Goal: Task Accomplishment & Management: Use online tool/utility

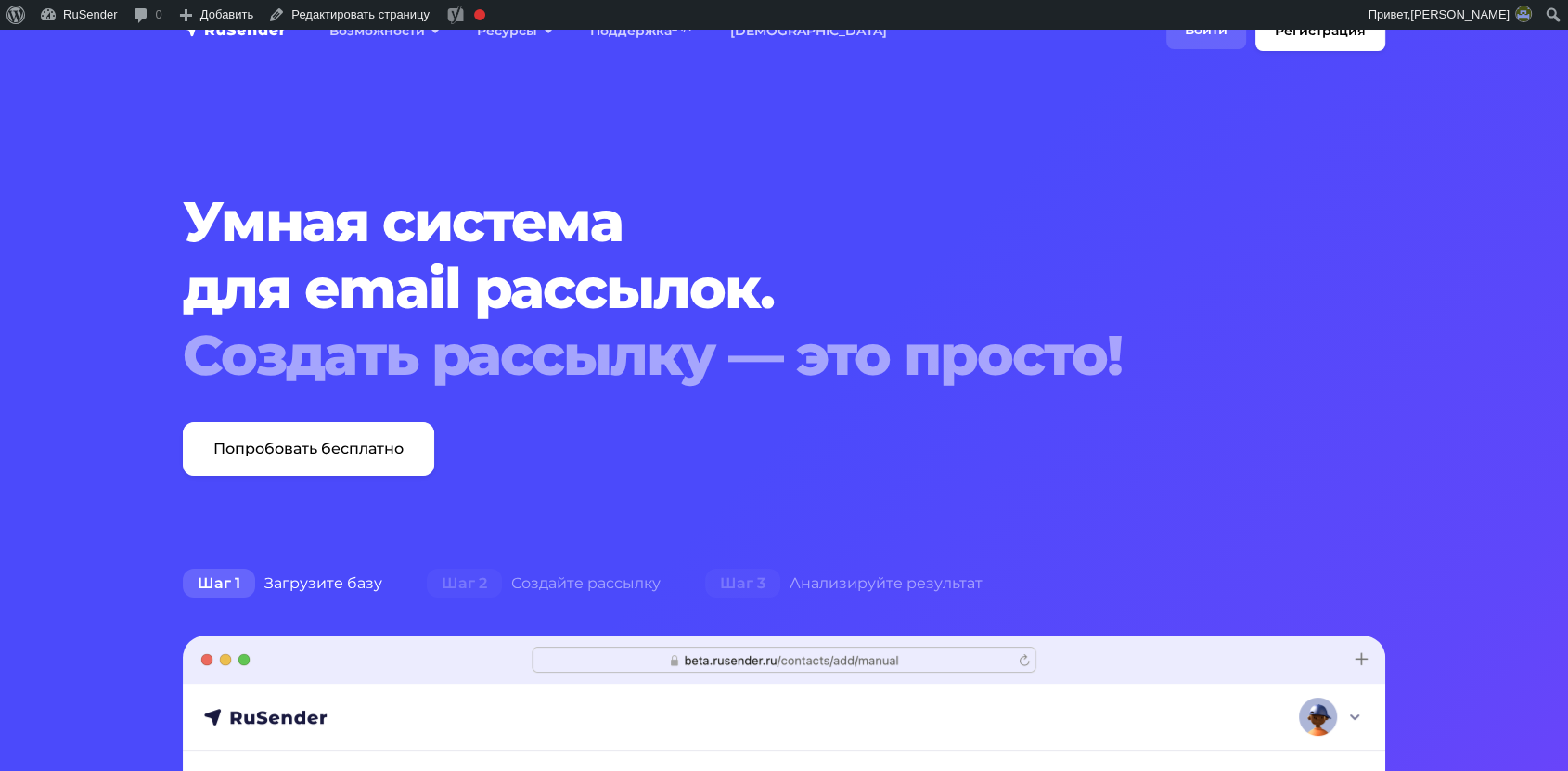
click at [1206, 38] on link "Войти" at bounding box center [1206, 30] width 79 height 38
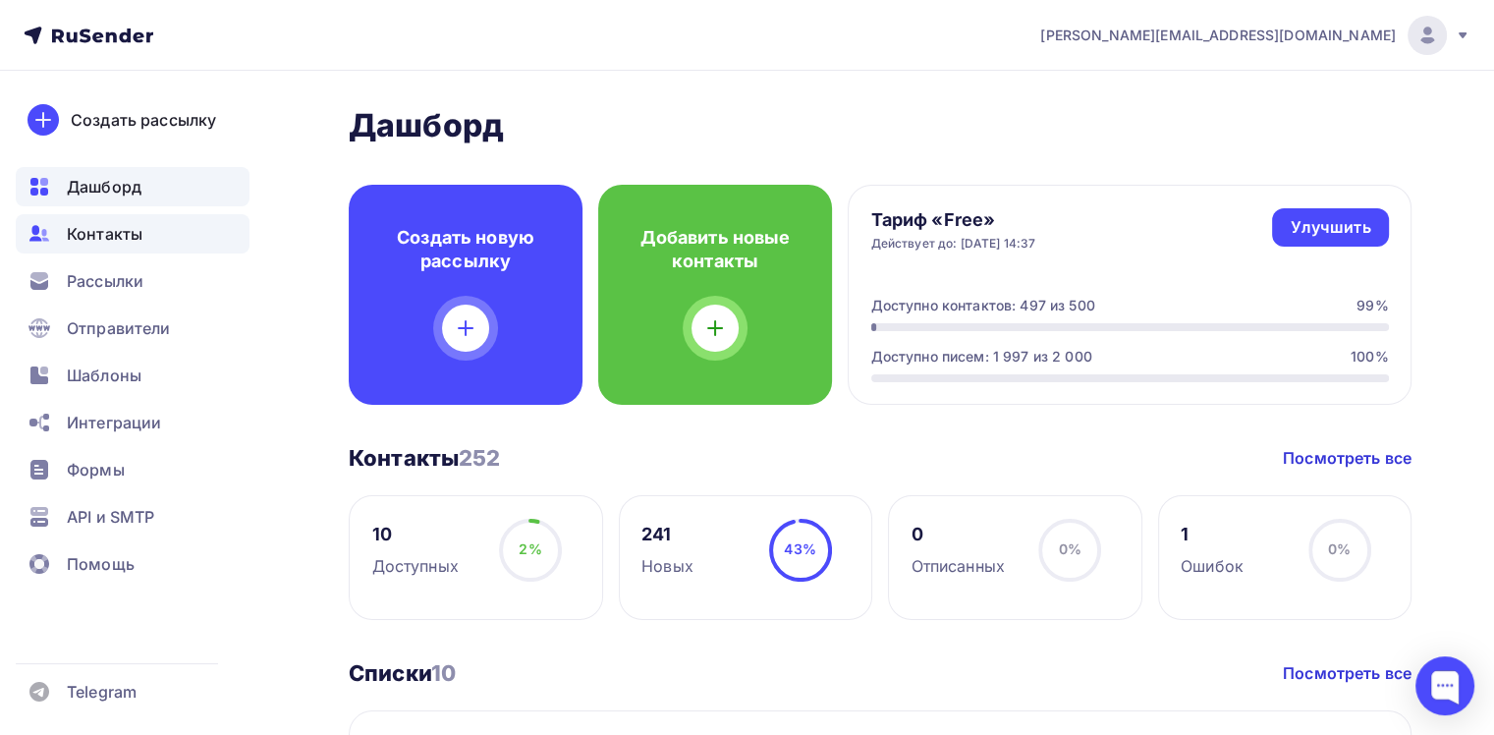
click at [118, 235] on span "Контакты" at bounding box center [105, 234] width 76 height 24
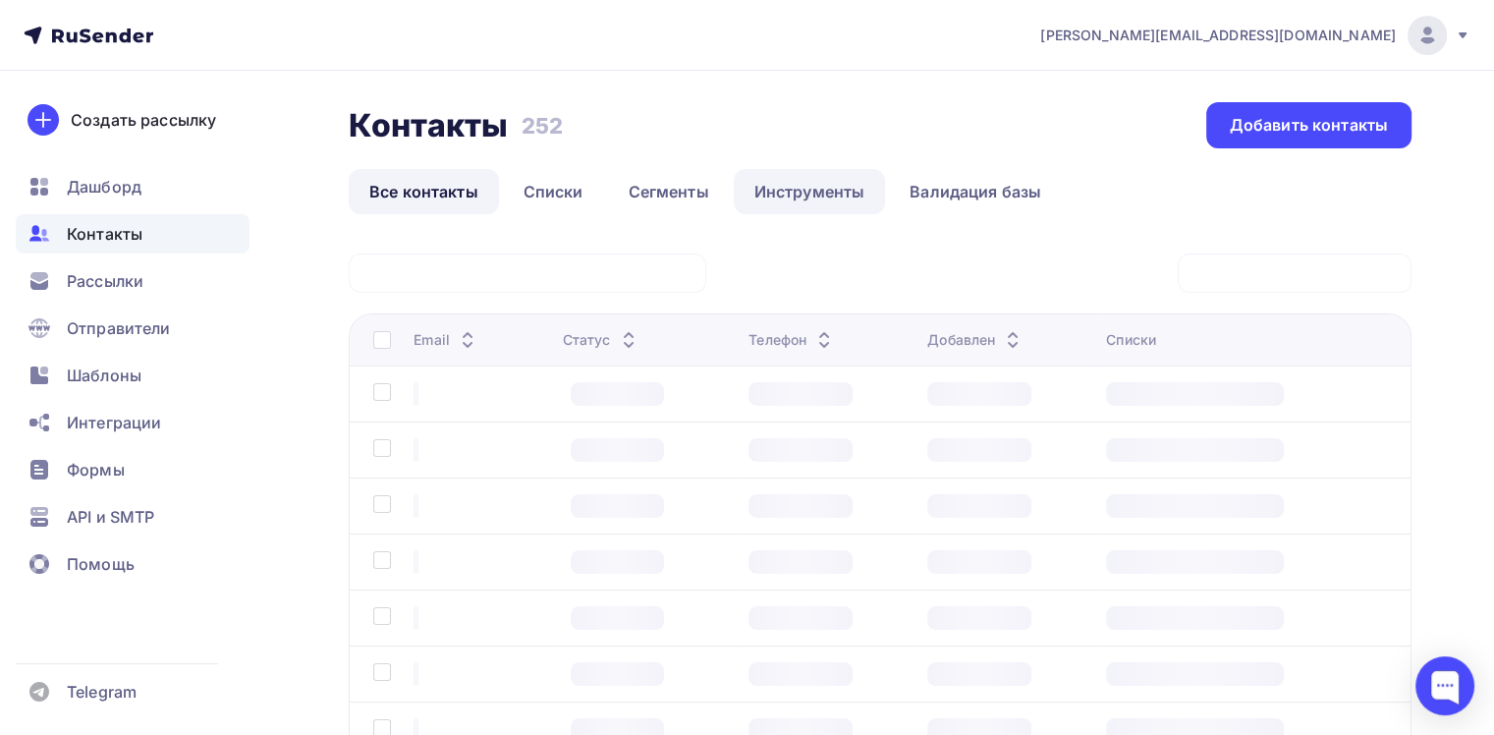
click at [911, 184] on link "Валидация базы" at bounding box center [975, 191] width 173 height 45
click at [842, 183] on link "Инструменты" at bounding box center [810, 191] width 152 height 45
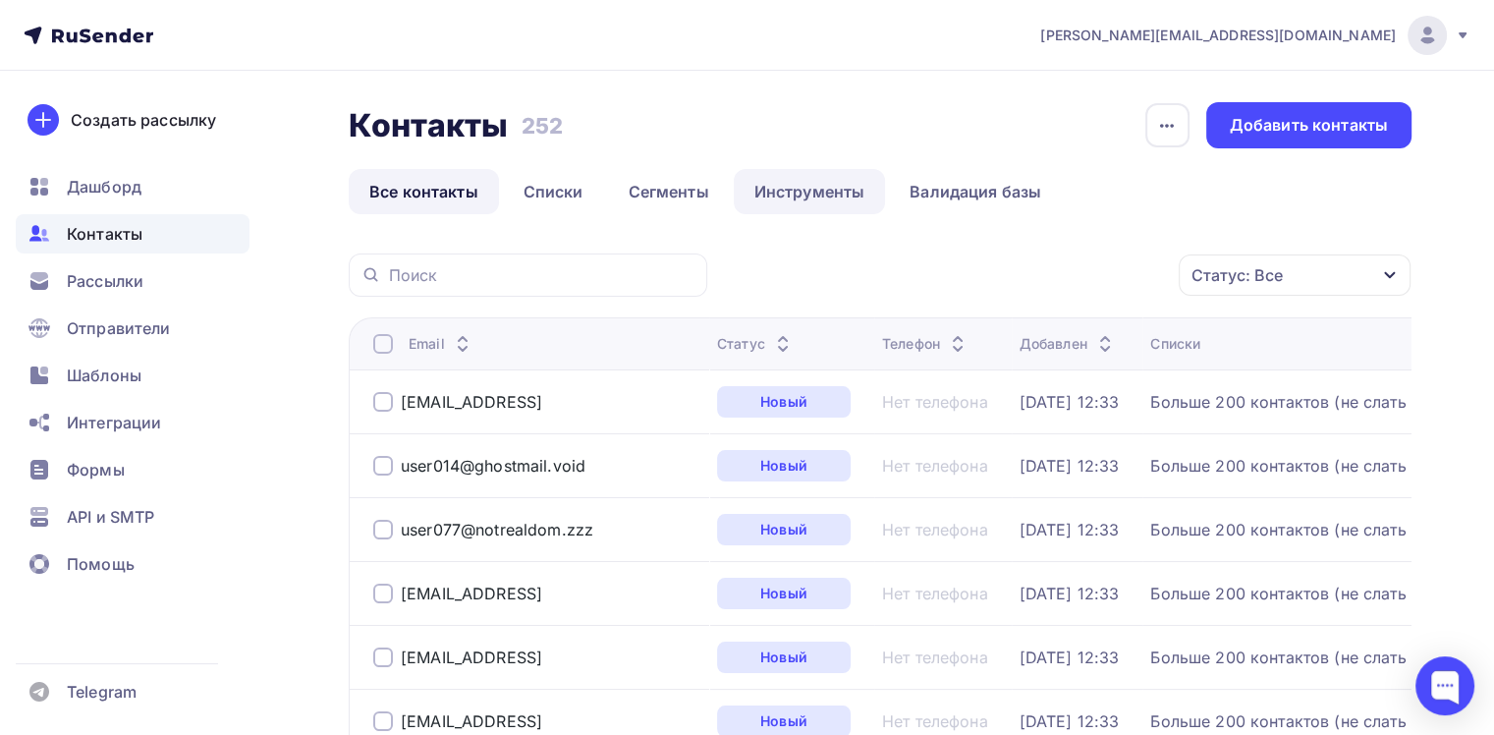
click at [842, 183] on link "Инструменты" at bounding box center [810, 191] width 152 height 45
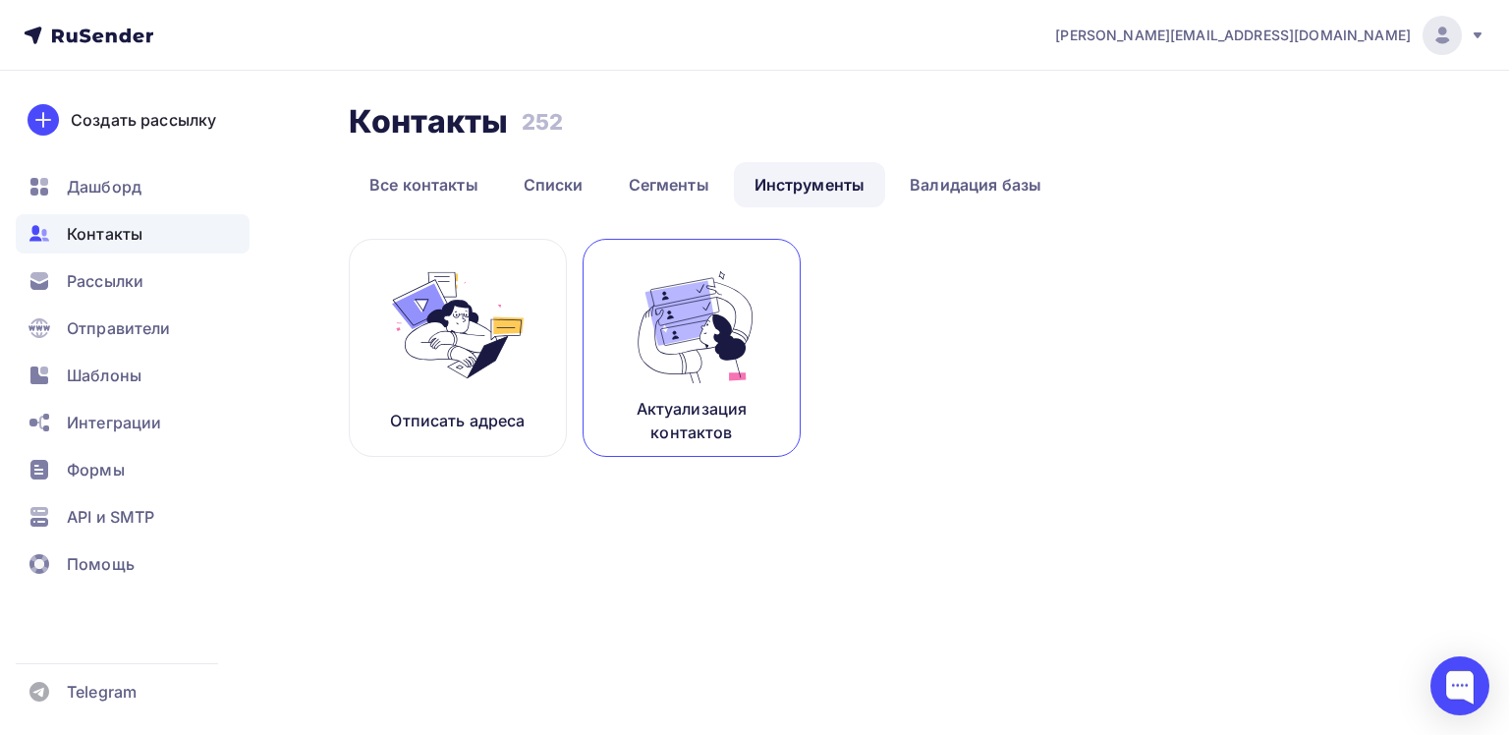
click at [691, 293] on img at bounding box center [692, 325] width 132 height 124
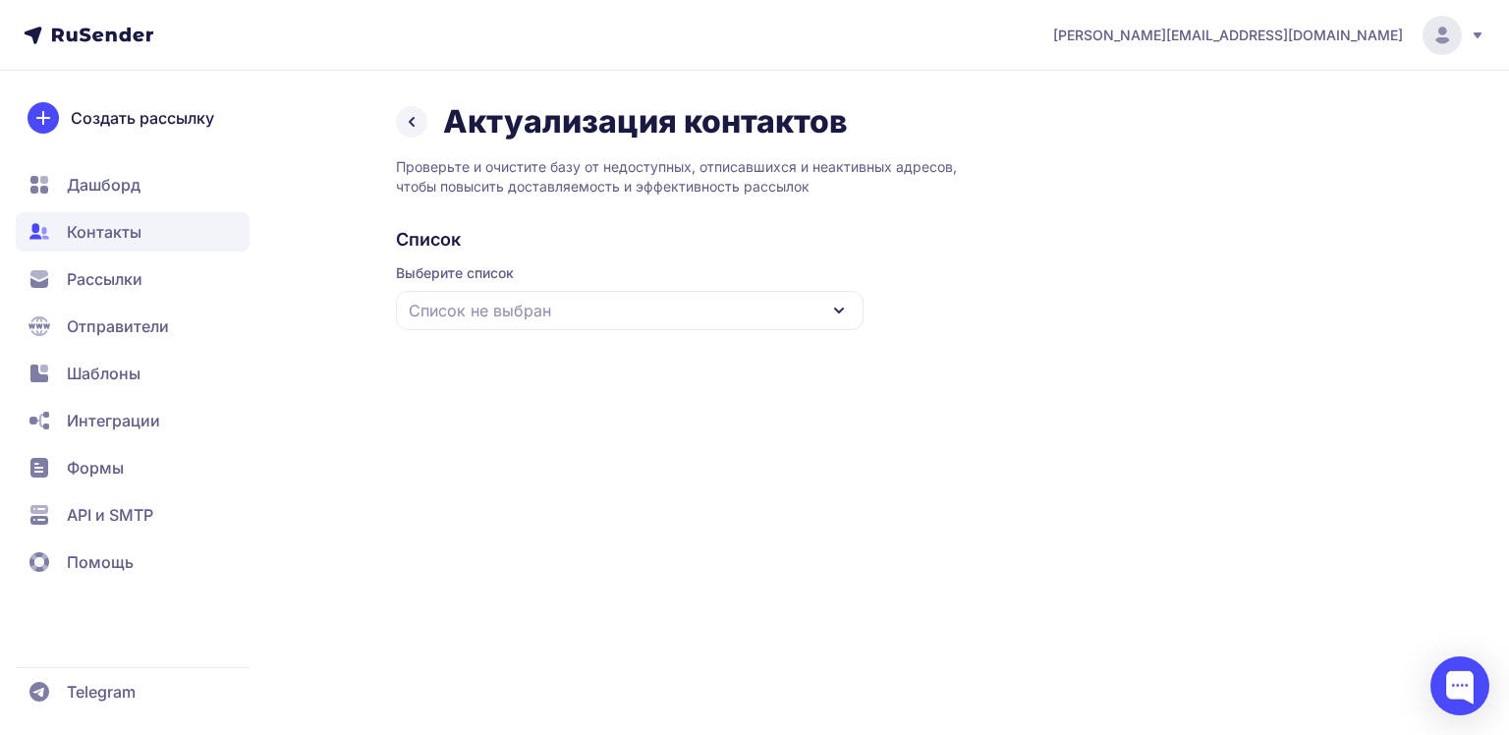
click at [424, 320] on span "Список не выбран" at bounding box center [480, 311] width 142 height 24
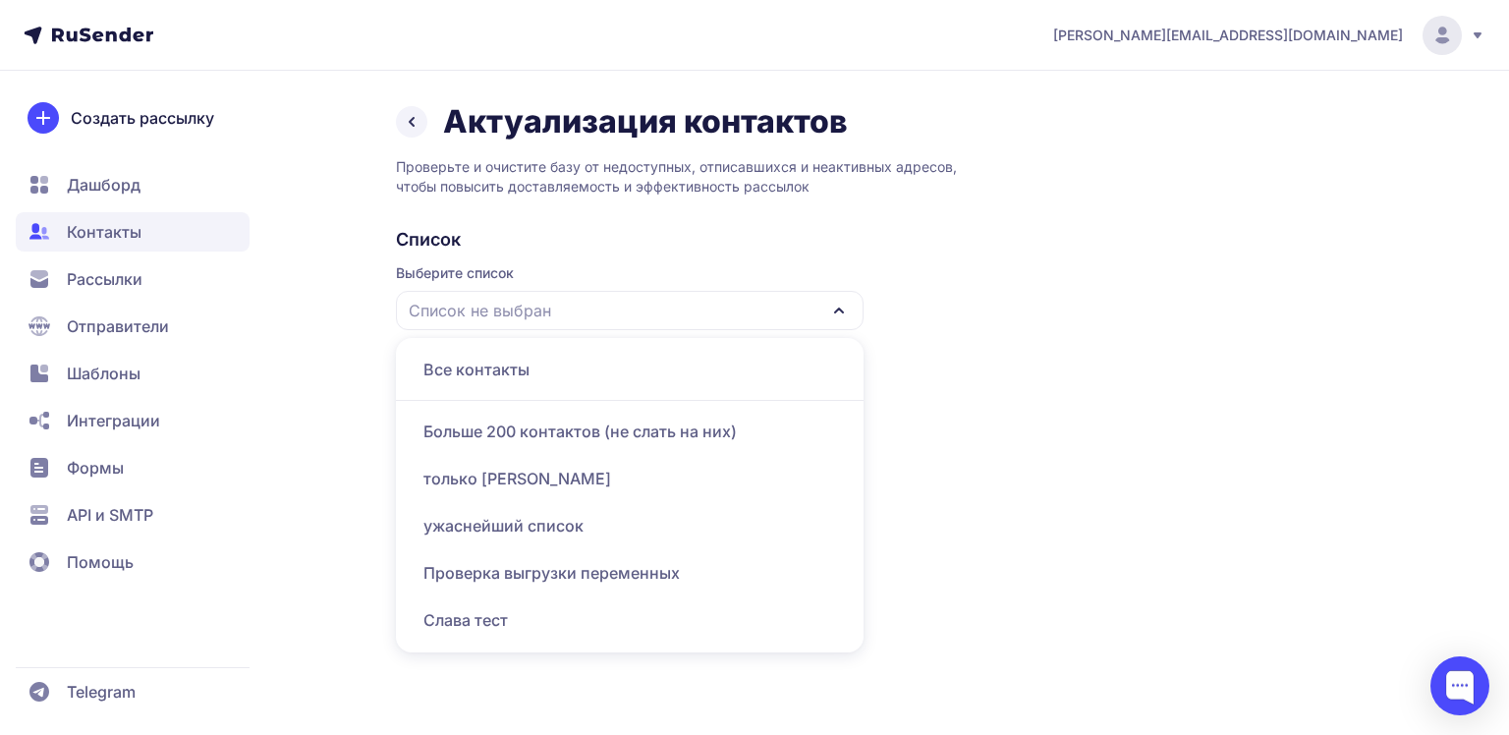
click at [424, 320] on span "Список не выбран" at bounding box center [480, 311] width 142 height 24
